Goal: Information Seeking & Learning: Learn about a topic

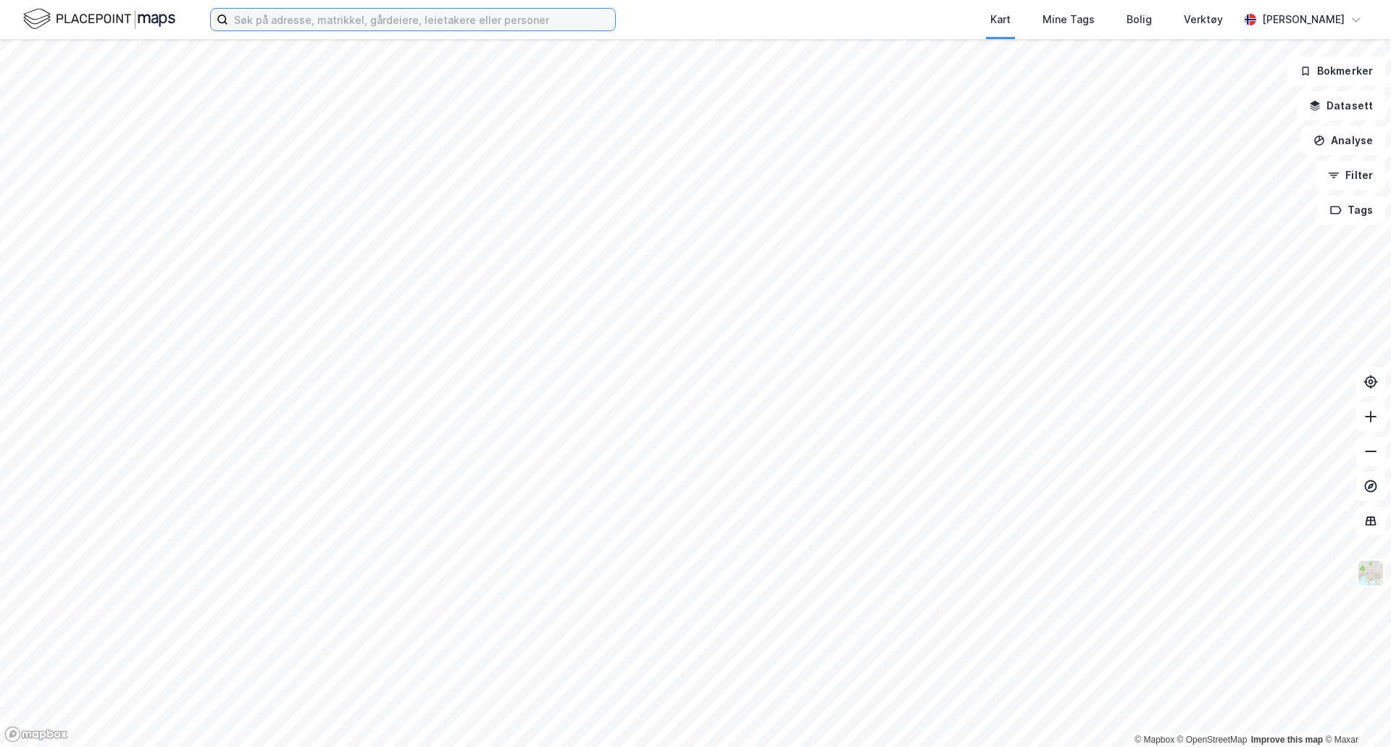
click at [420, 25] on input at bounding box center [421, 20] width 387 height 22
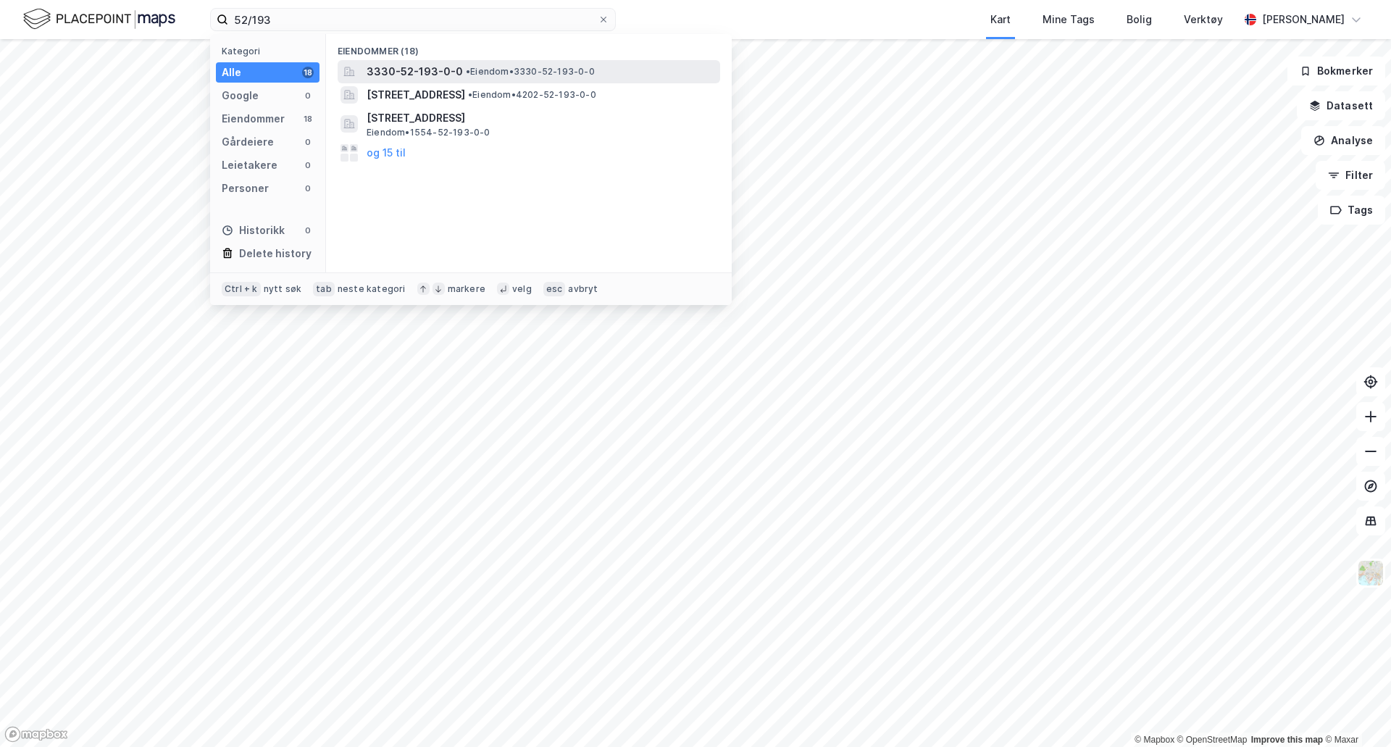
click at [493, 69] on span "• Eiendom • 3330-52-193-0-0" at bounding box center [530, 72] width 129 height 12
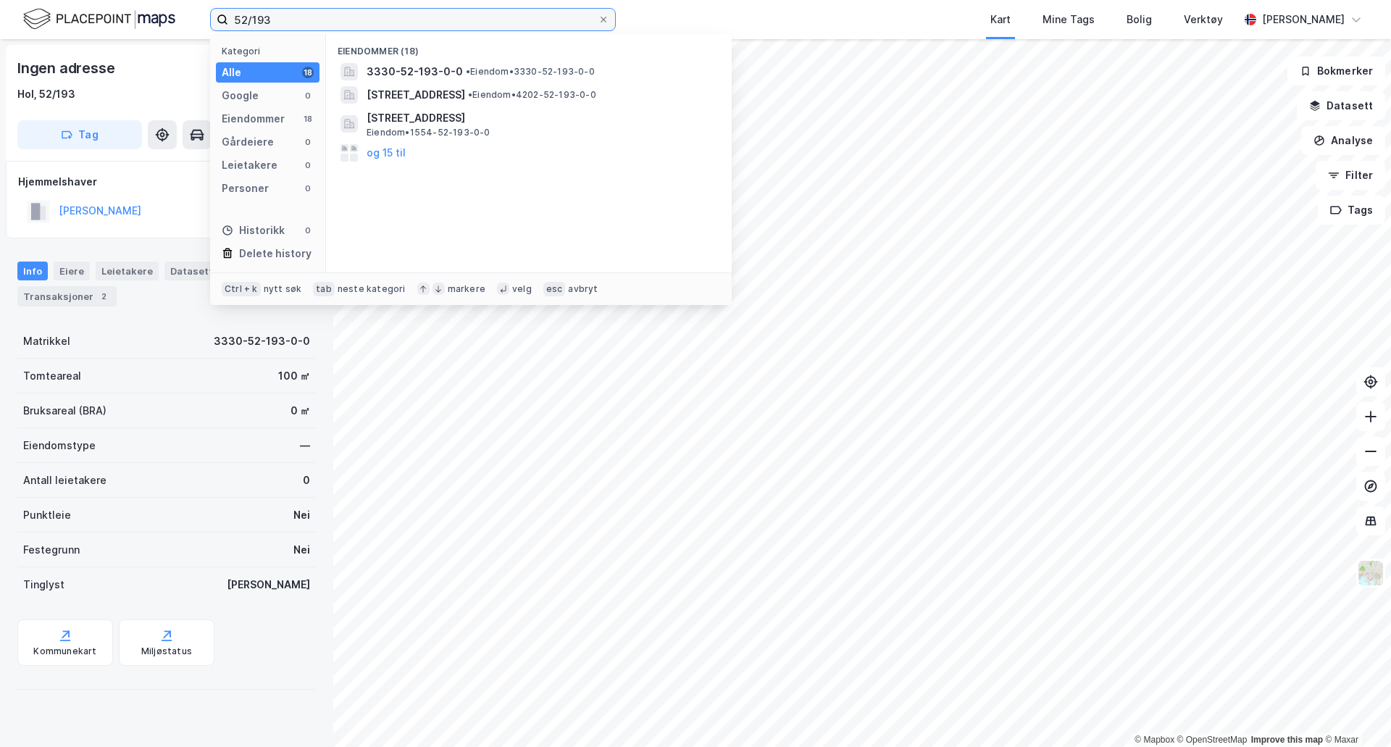
click at [397, 28] on input "52/193" at bounding box center [412, 20] width 369 height 22
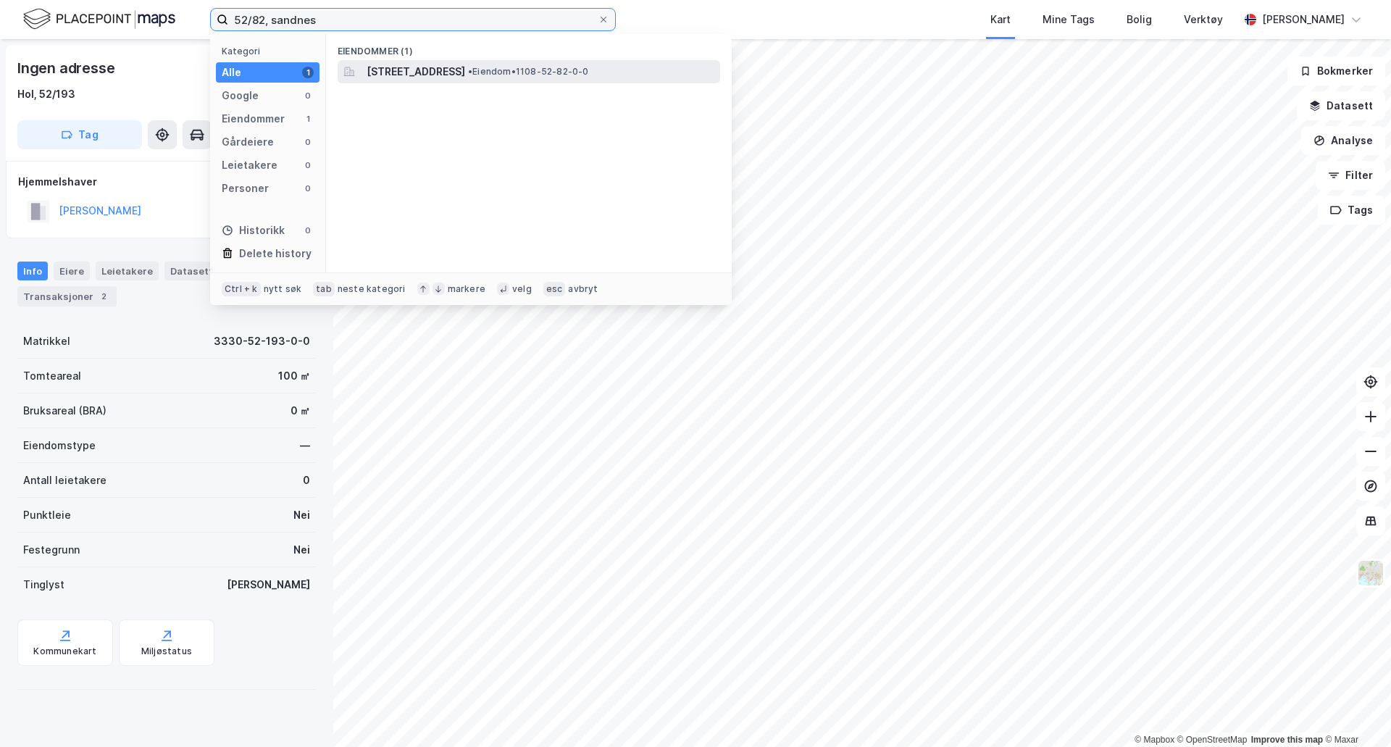
type input "52/82, sandnes"
click at [589, 71] on span "• Eiendom • 1108-52-82-0-0" at bounding box center [528, 72] width 121 height 12
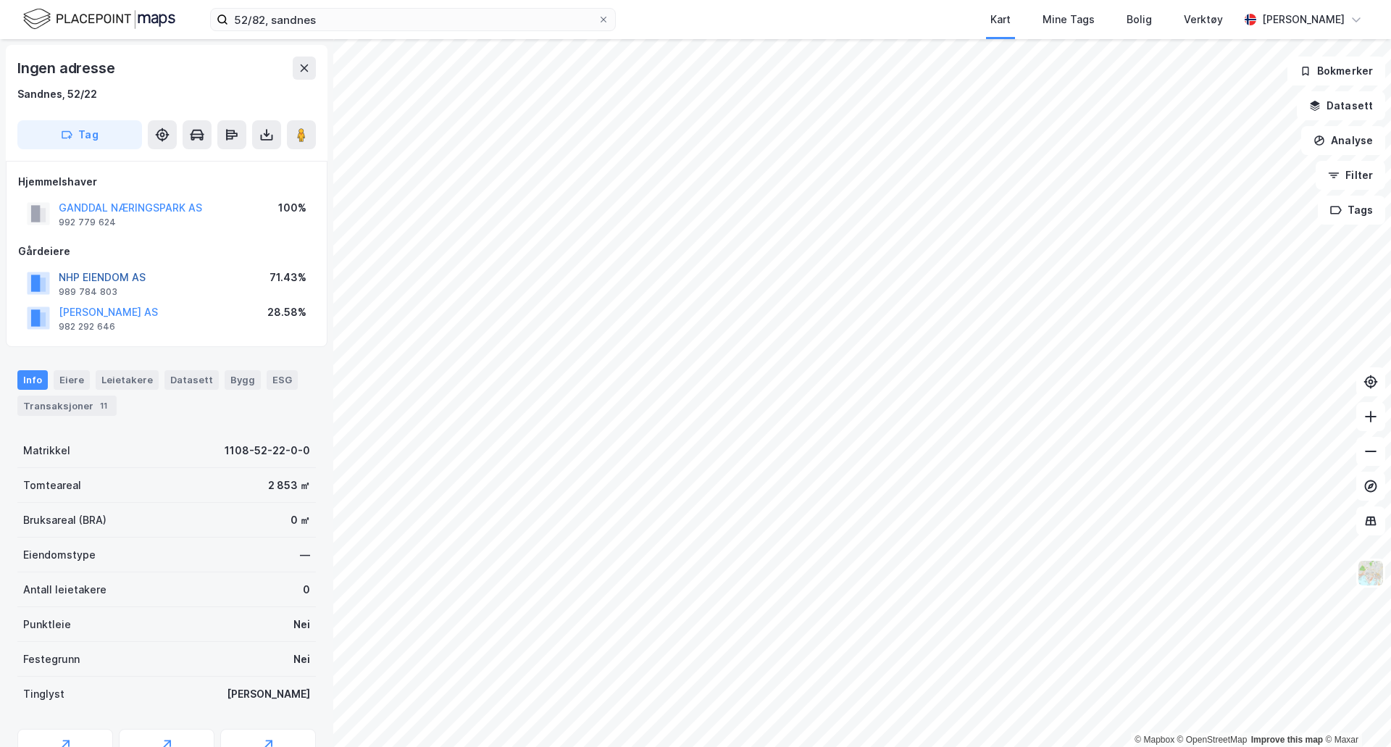
click at [0, 0] on button "NHP EIENDOM AS" at bounding box center [0, 0] width 0 height 0
